Goal: Information Seeking & Learning: Learn about a topic

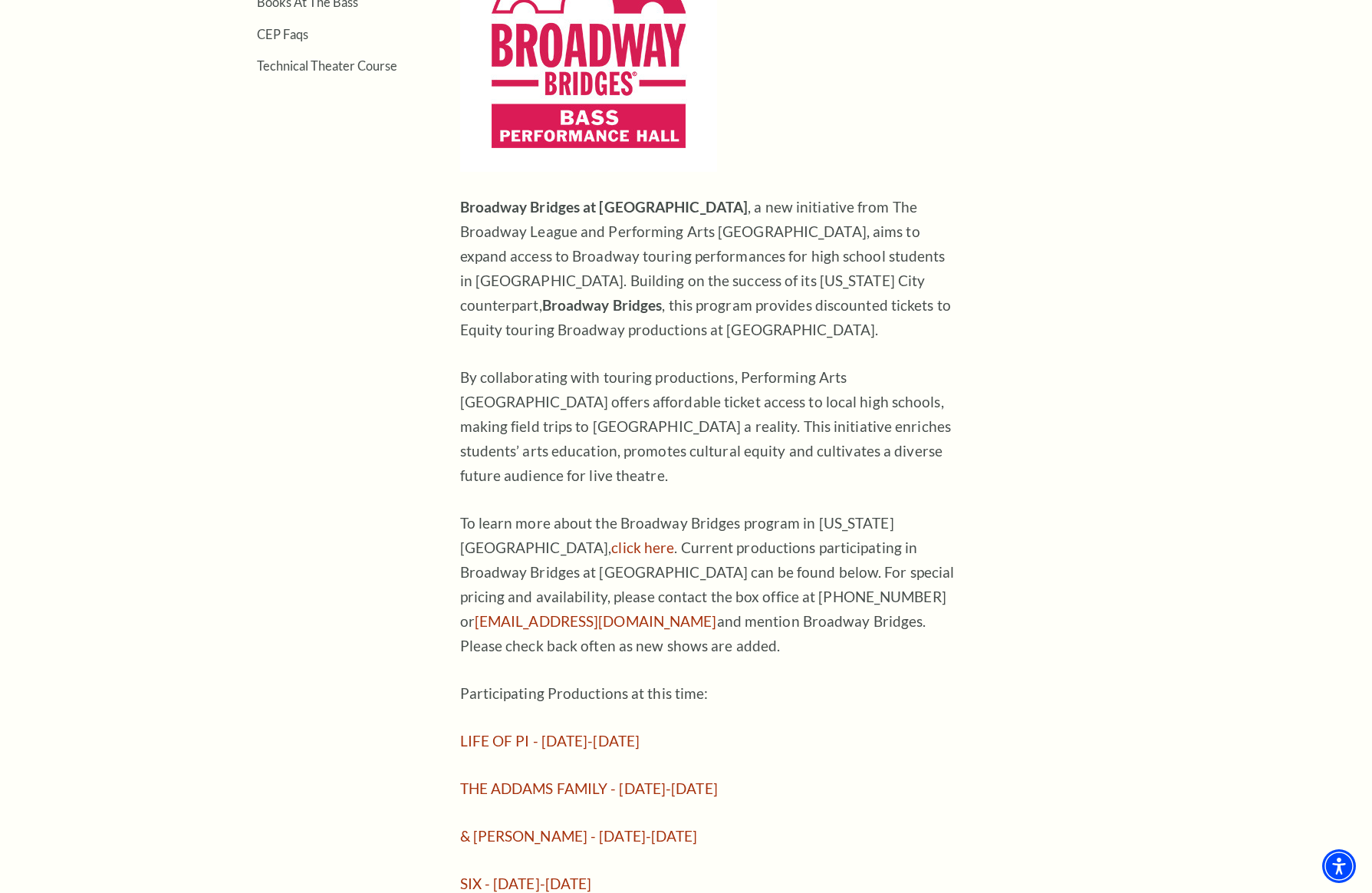
scroll to position [770, 0]
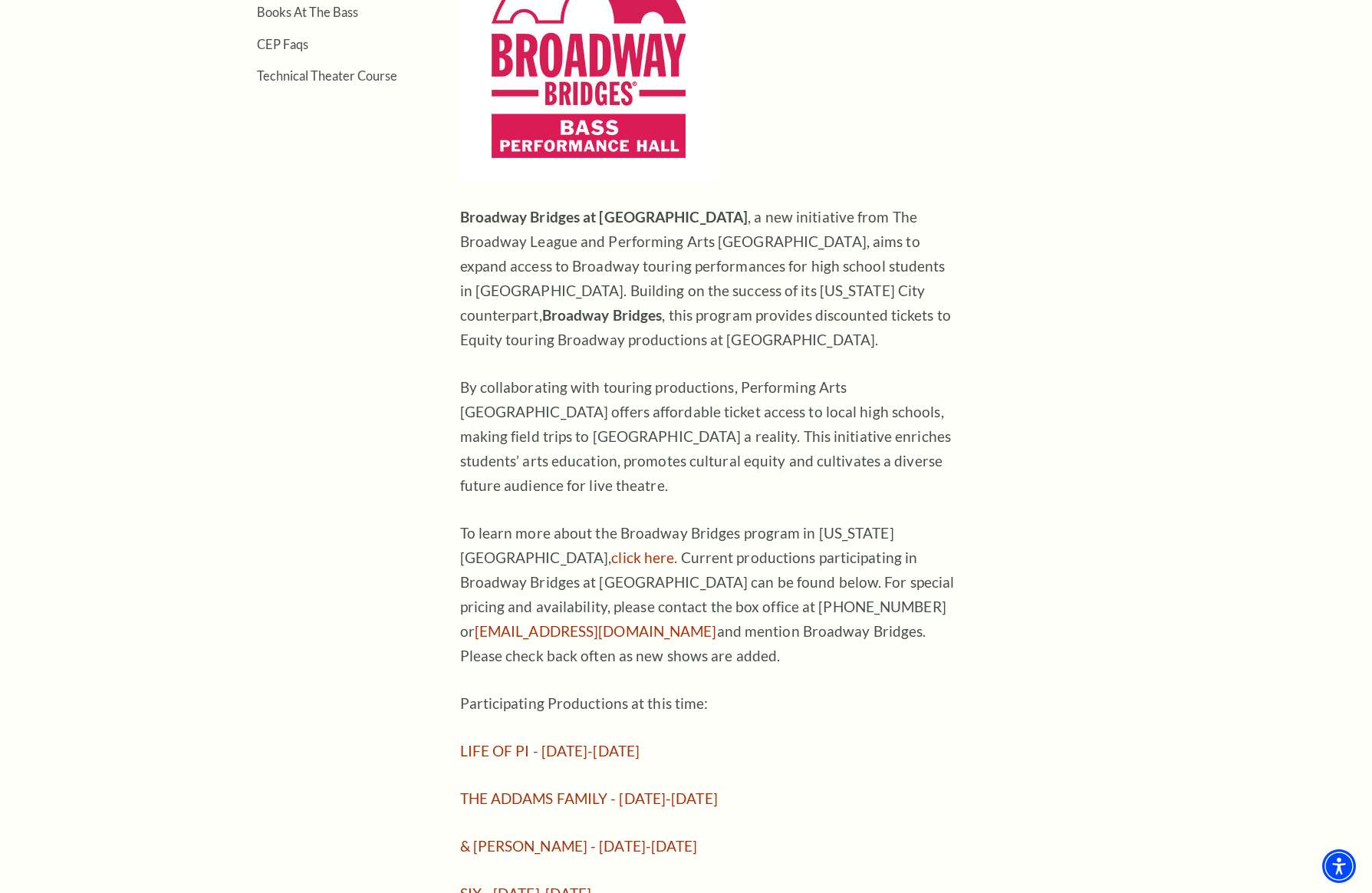
click at [373, 553] on aside "The Program Donate Now Student Matinees Broadway Bridges at Bass Performance Ha…" at bounding box center [312, 304] width 203 height 1203
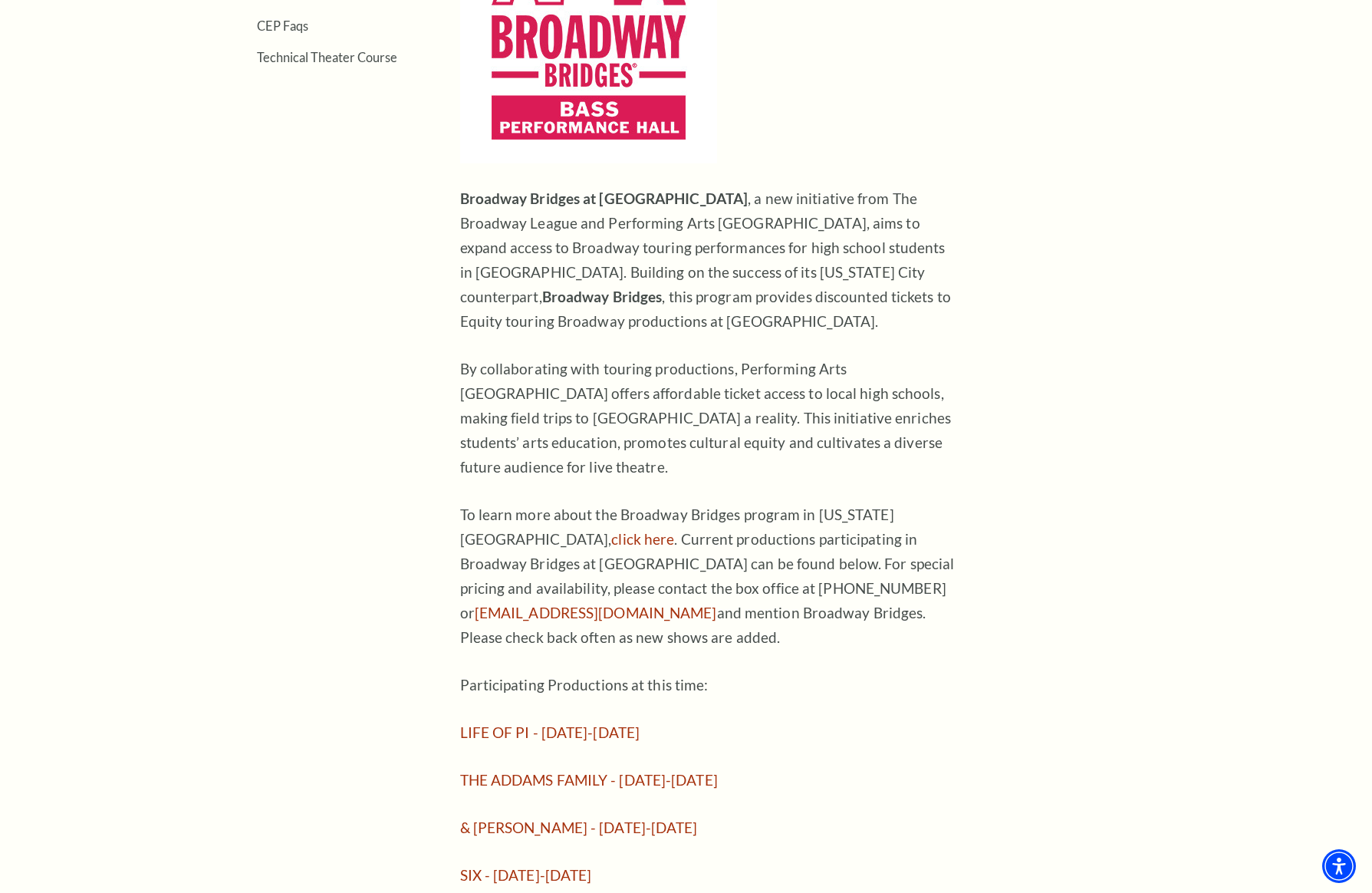
scroll to position [867, 0]
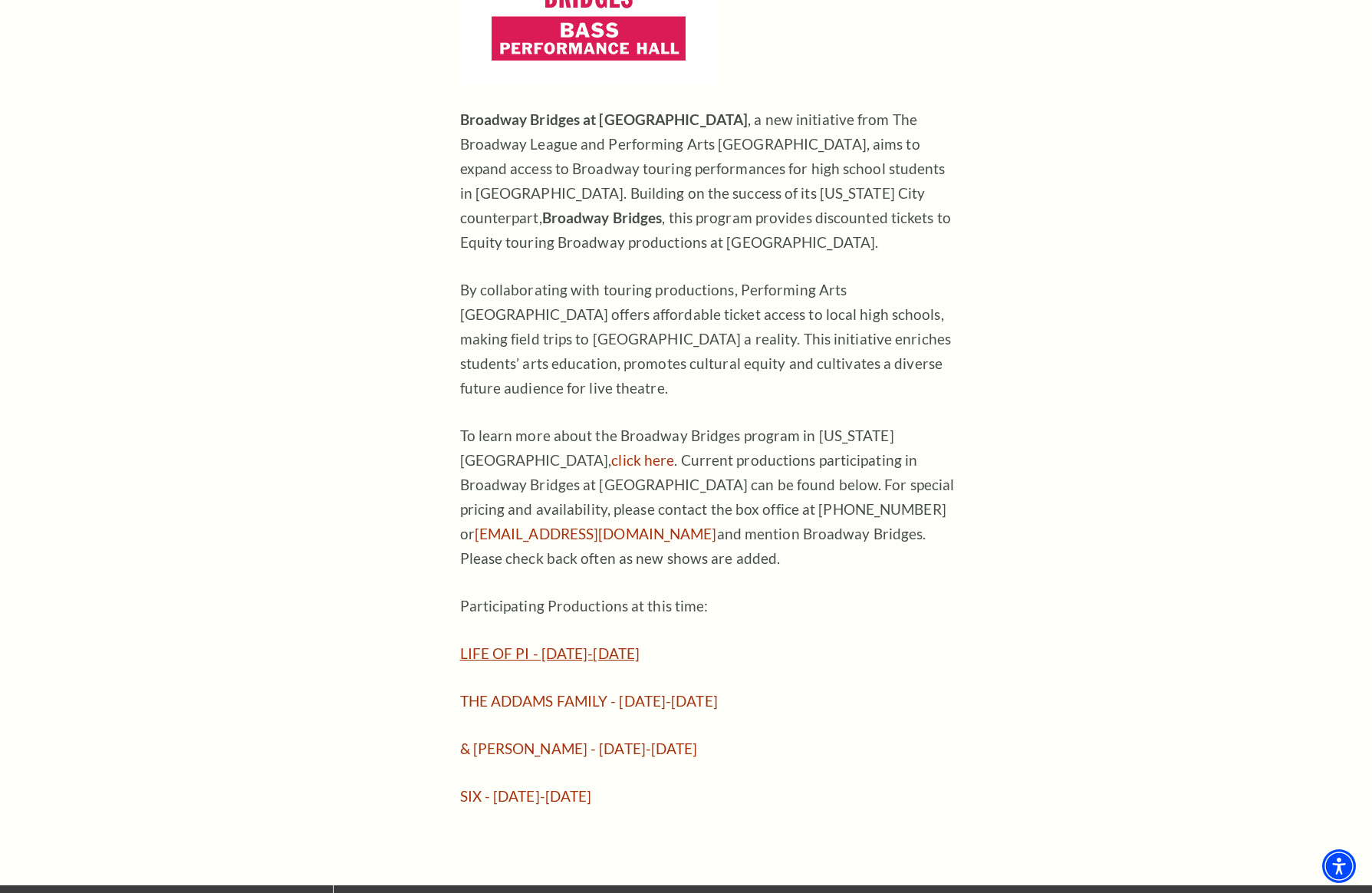
click at [598, 644] on link "LIFE OF PI - September 23-28, 2025" at bounding box center [550, 653] width 180 height 18
click at [642, 594] on p "Participating Productions at this time:" at bounding box center [709, 606] width 498 height 25
drag, startPoint x: 720, startPoint y: 561, endPoint x: 459, endPoint y: 553, distance: 261.1
click at [462, 594] on p "Participating Productions at this time:" at bounding box center [709, 606] width 498 height 25
click at [456, 556] on div "The Program Donate Now Student Matinees Broadway Bridges at Bass Performance Ha…" at bounding box center [686, 207] width 951 height 1203
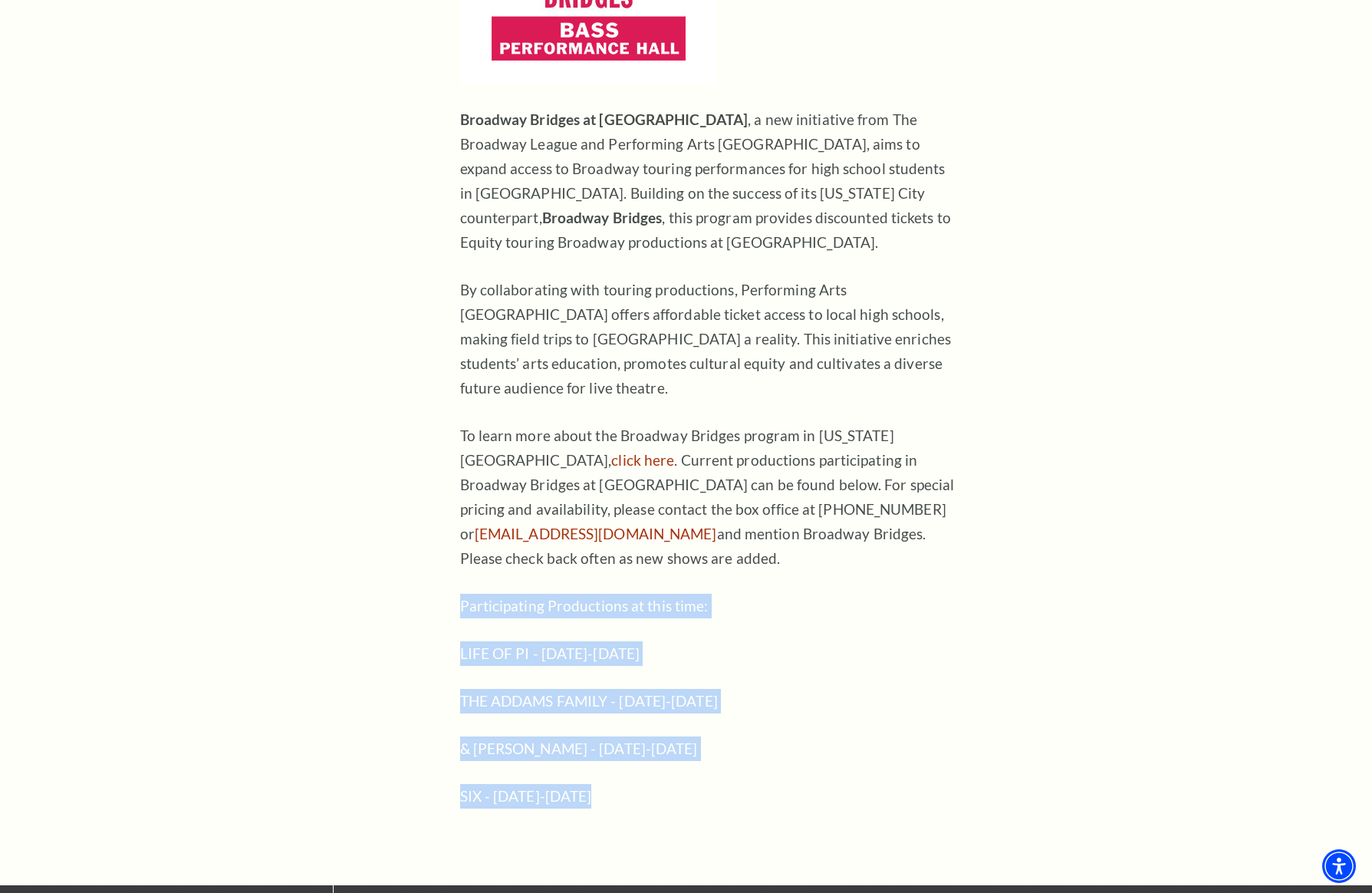
drag, startPoint x: 456, startPoint y: 556, endPoint x: 856, endPoint y: 752, distance: 445.4
click at [856, 752] on div "The Program Donate Now Student Matinees Broadway Bridges at Bass Performance Ha…" at bounding box center [686, 207] width 951 height 1203
click at [855, 784] on p "SIX - February 10-15, 2026" at bounding box center [709, 796] width 498 height 25
